Goal: Transaction & Acquisition: Purchase product/service

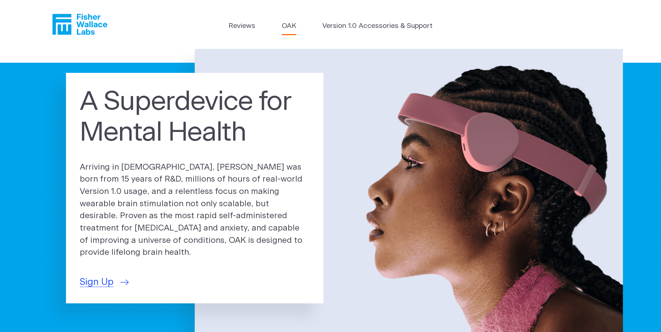
click at [287, 27] on link "OAK" at bounding box center [289, 26] width 15 height 11
click at [95, 277] on span "Sign Up" at bounding box center [97, 282] width 34 height 14
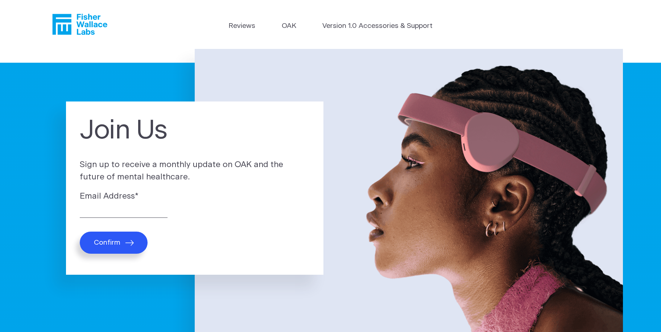
click at [88, 26] on icon "Fisher Wallace" at bounding box center [82, 24] width 50 height 21
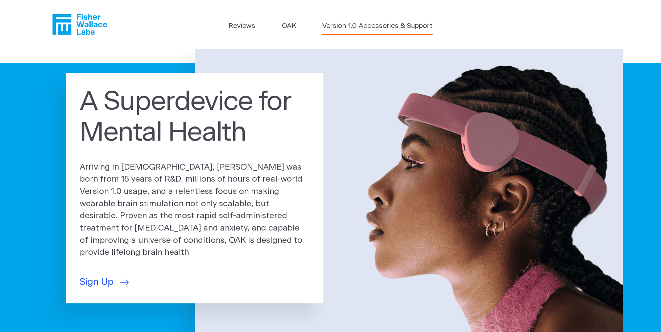
click at [371, 30] on link "Version 1.0 Accessories & Support" at bounding box center [377, 26] width 110 height 11
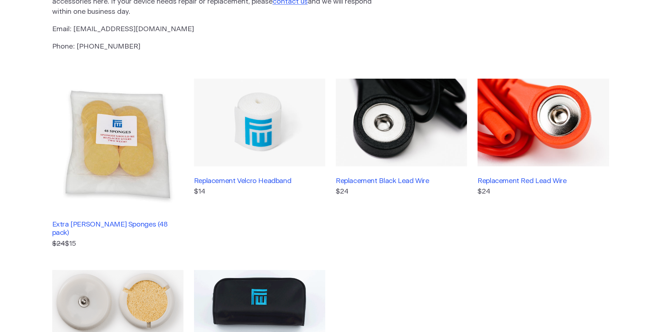
scroll to position [203, 0]
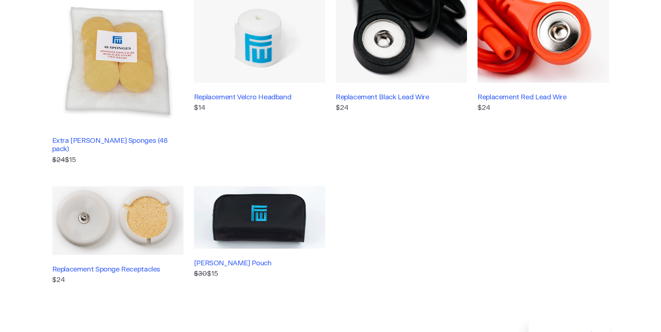
click at [105, 224] on img at bounding box center [117, 220] width 131 height 69
click at [82, 206] on img at bounding box center [117, 220] width 131 height 69
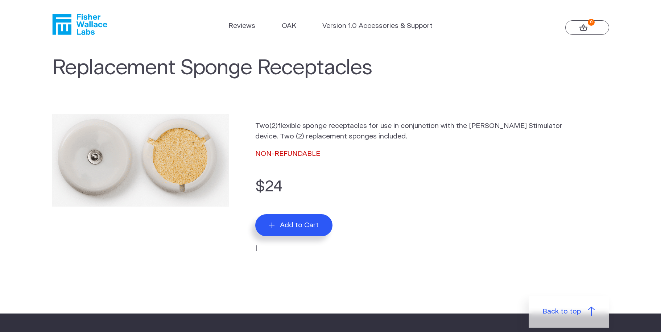
click at [299, 227] on span "Add to Cart" at bounding box center [299, 225] width 39 height 8
click at [98, 161] on img at bounding box center [140, 160] width 177 height 92
